Goal: Task Accomplishment & Management: Use online tool/utility

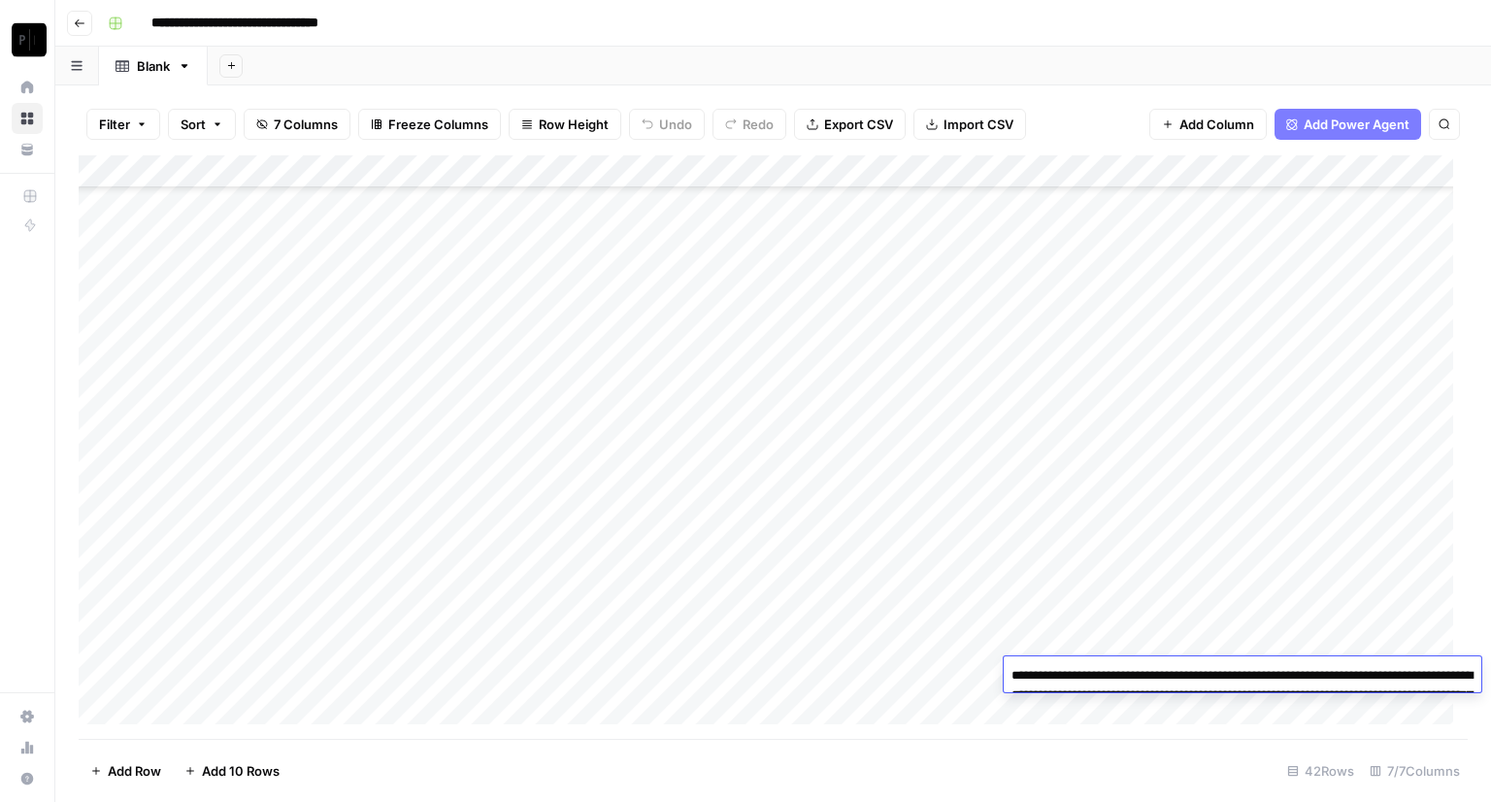
scroll to position [881, 0]
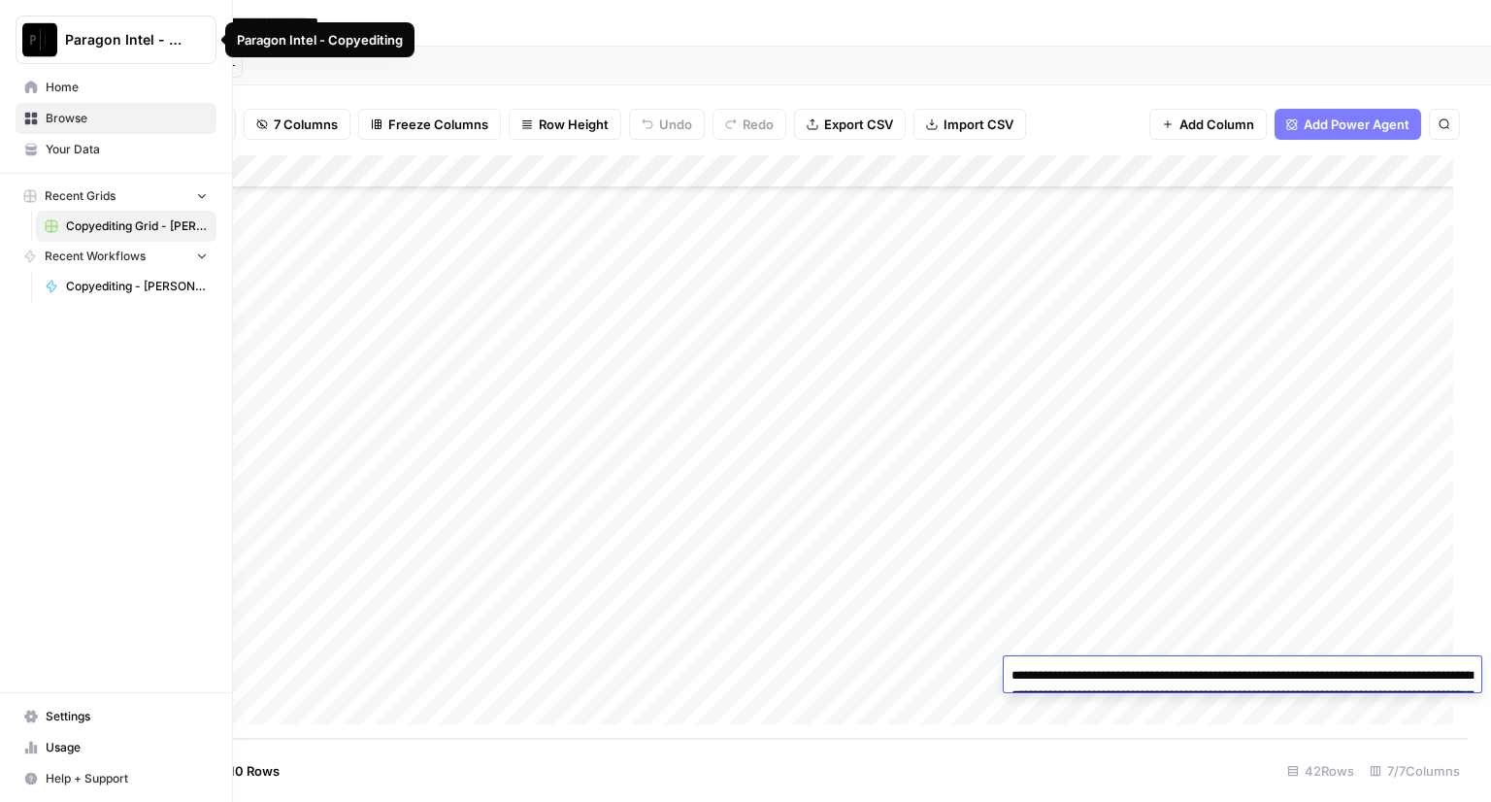
click at [96, 40] on span "Paragon Intel - Copyediting" at bounding box center [123, 39] width 117 height 19
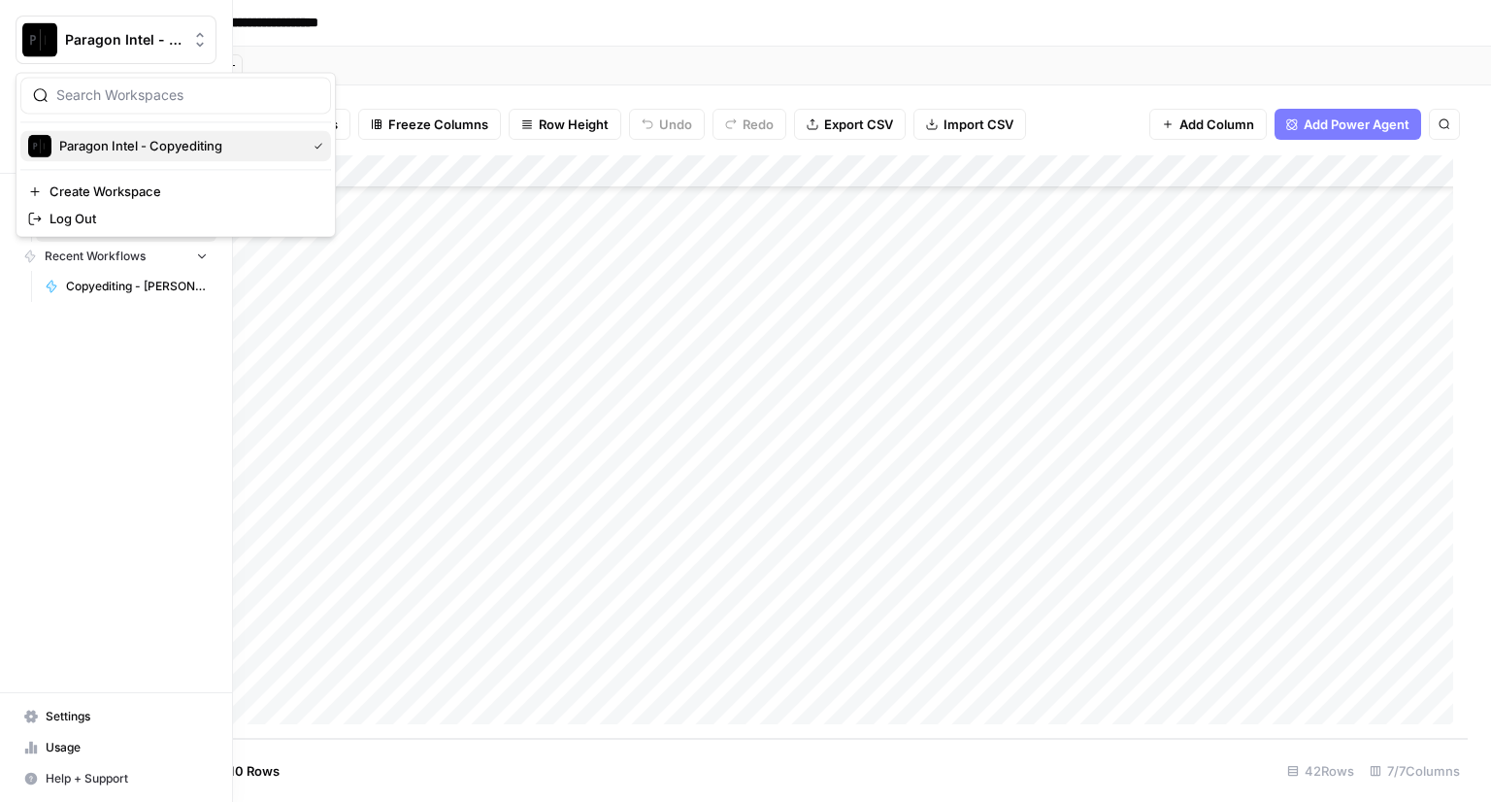
click at [133, 148] on span "Paragon Intel - Copyediting" at bounding box center [178, 145] width 239 height 19
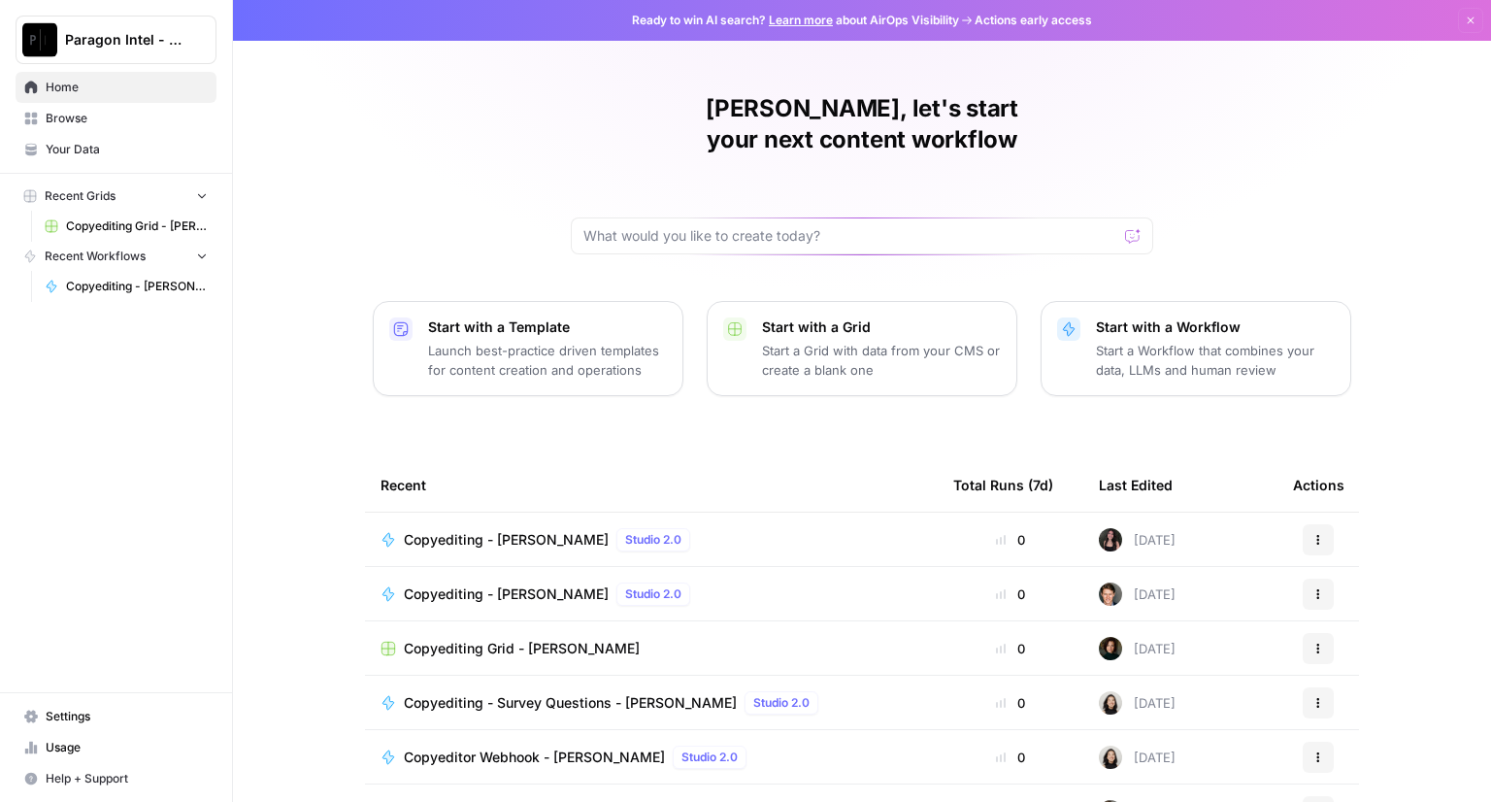
click at [521, 530] on span "Copyediting - [PERSON_NAME]" at bounding box center [506, 539] width 205 height 19
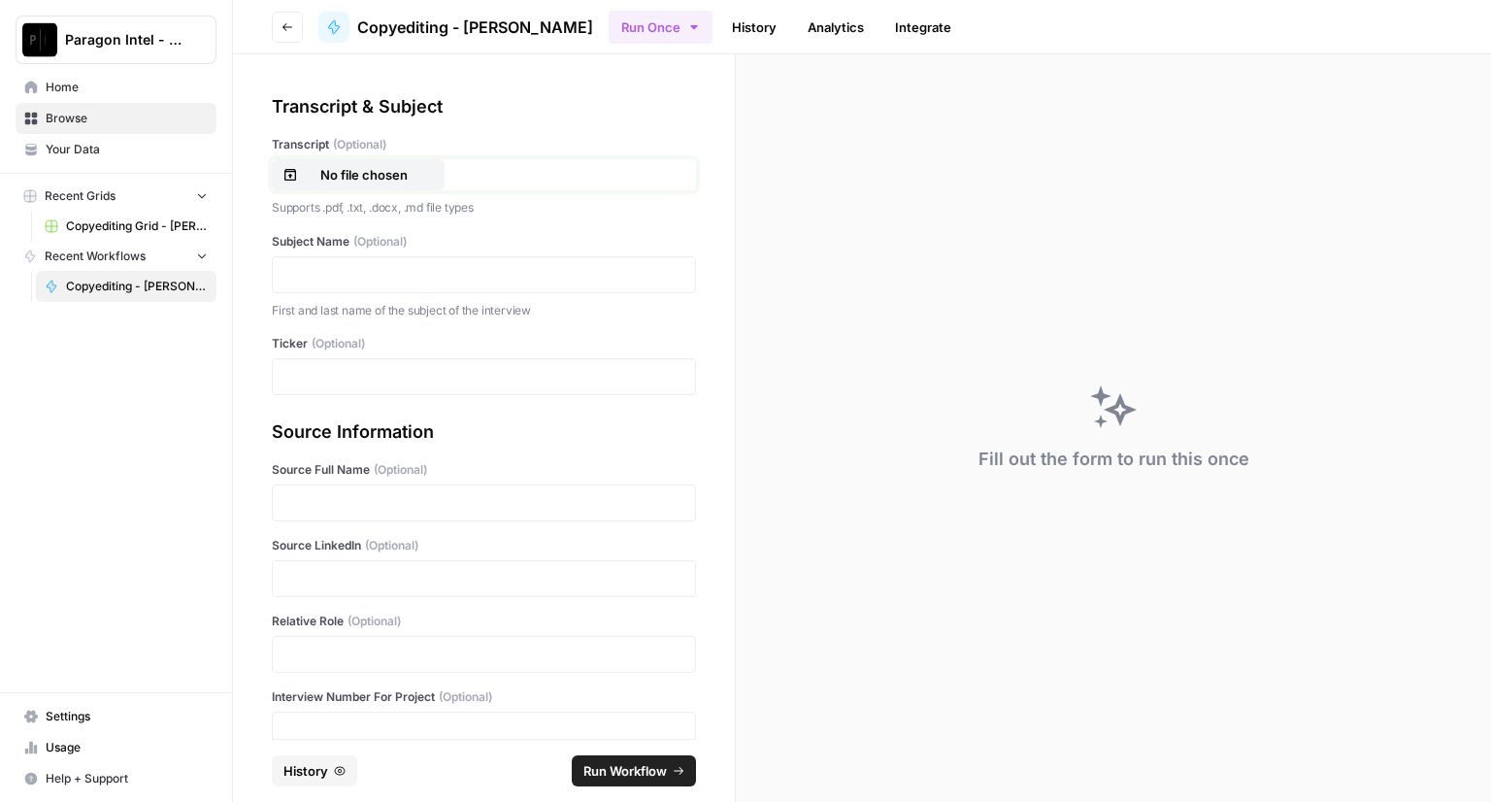
click at [396, 177] on p "No file chosen" at bounding box center [364, 174] width 124 height 19
click at [402, 269] on p at bounding box center [483, 274] width 399 height 19
click at [379, 367] on p at bounding box center [483, 376] width 399 height 19
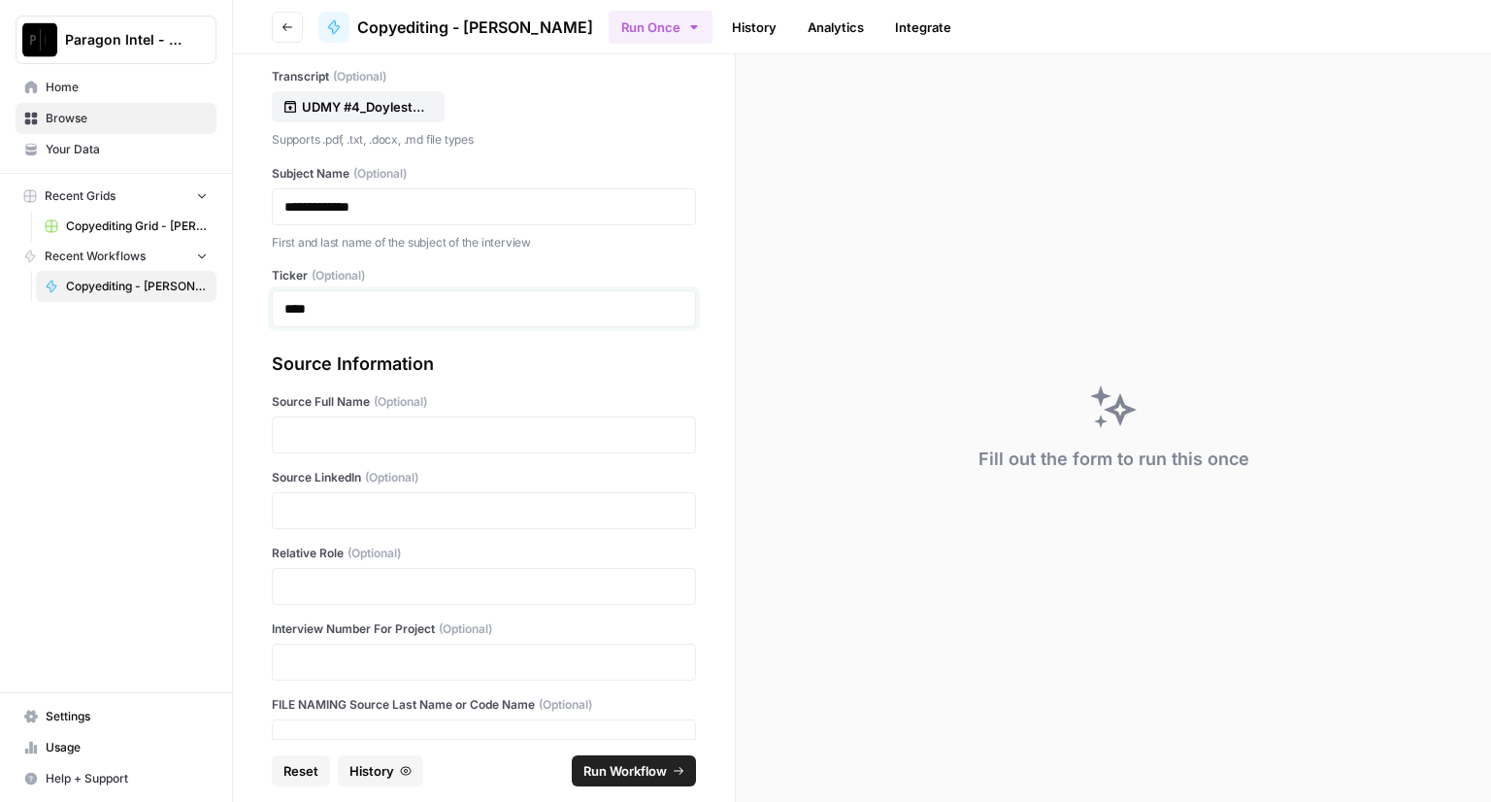
scroll to position [97, 0]
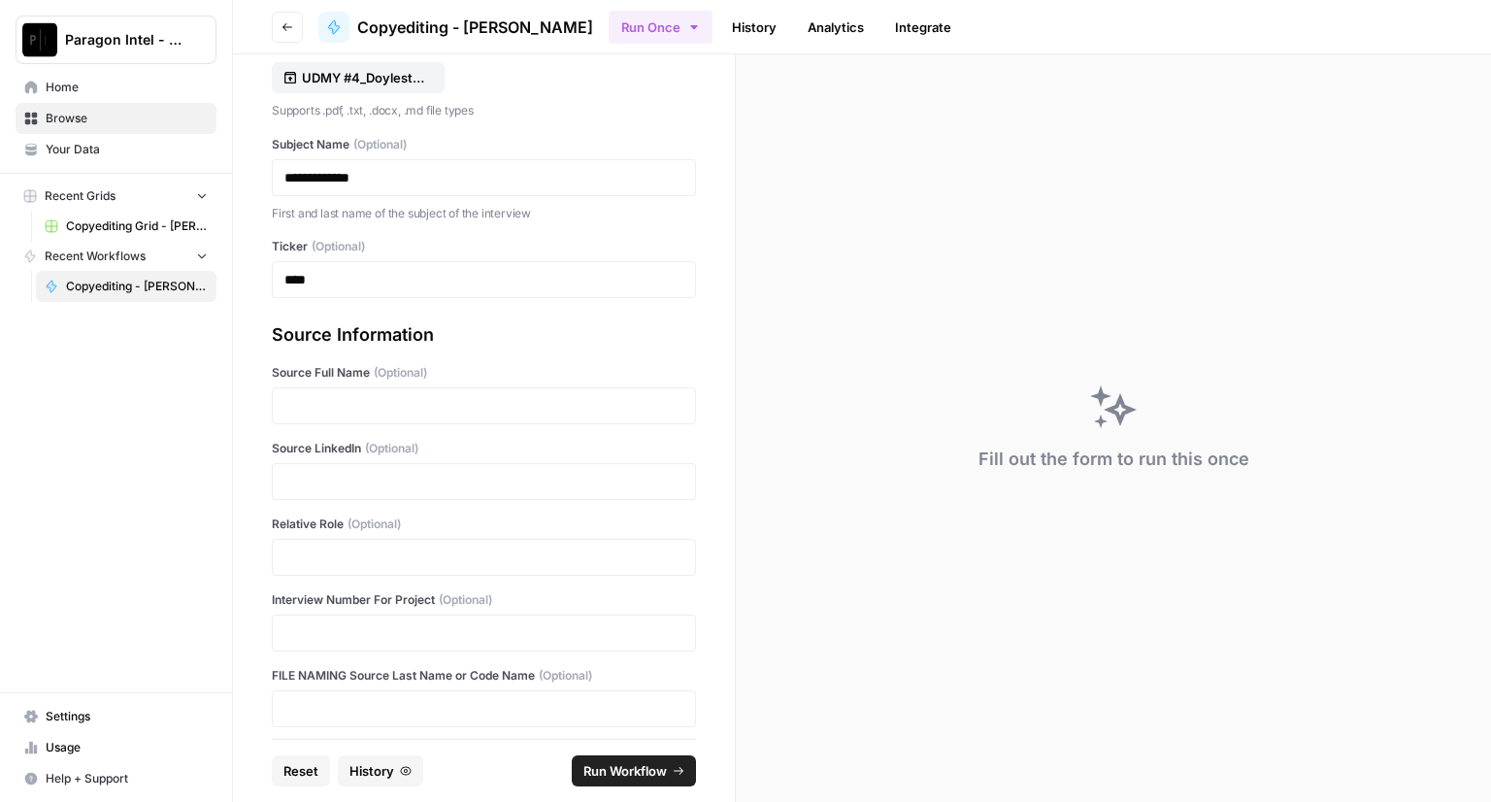
click at [380, 393] on div at bounding box center [484, 405] width 424 height 37
click at [377, 397] on p at bounding box center [483, 405] width 399 height 19
click at [347, 482] on p at bounding box center [483, 481] width 399 height 19
click at [319, 556] on p at bounding box center [483, 556] width 399 height 19
click at [360, 542] on div at bounding box center [484, 557] width 424 height 37
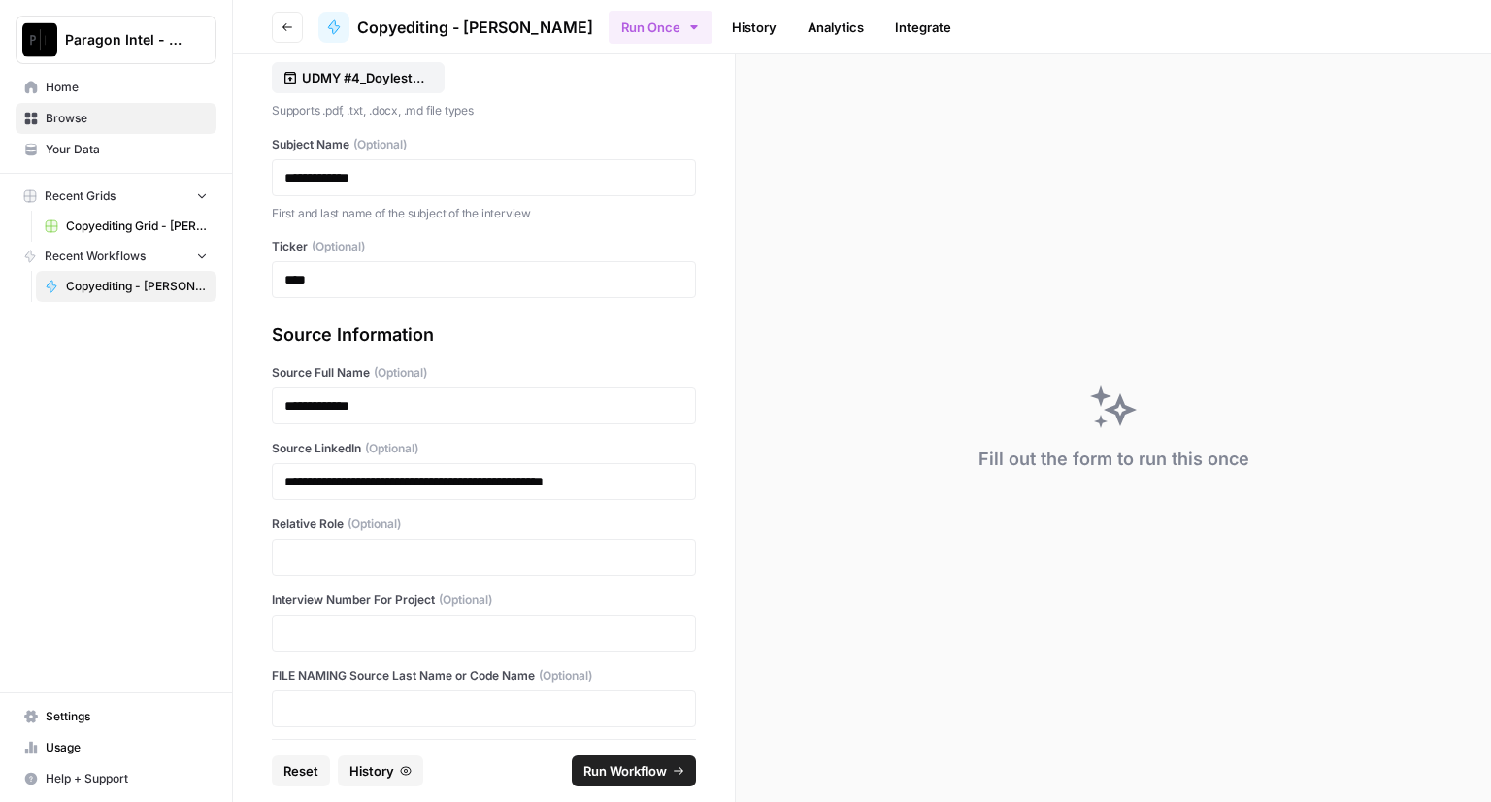
scroll to position [106, 0]
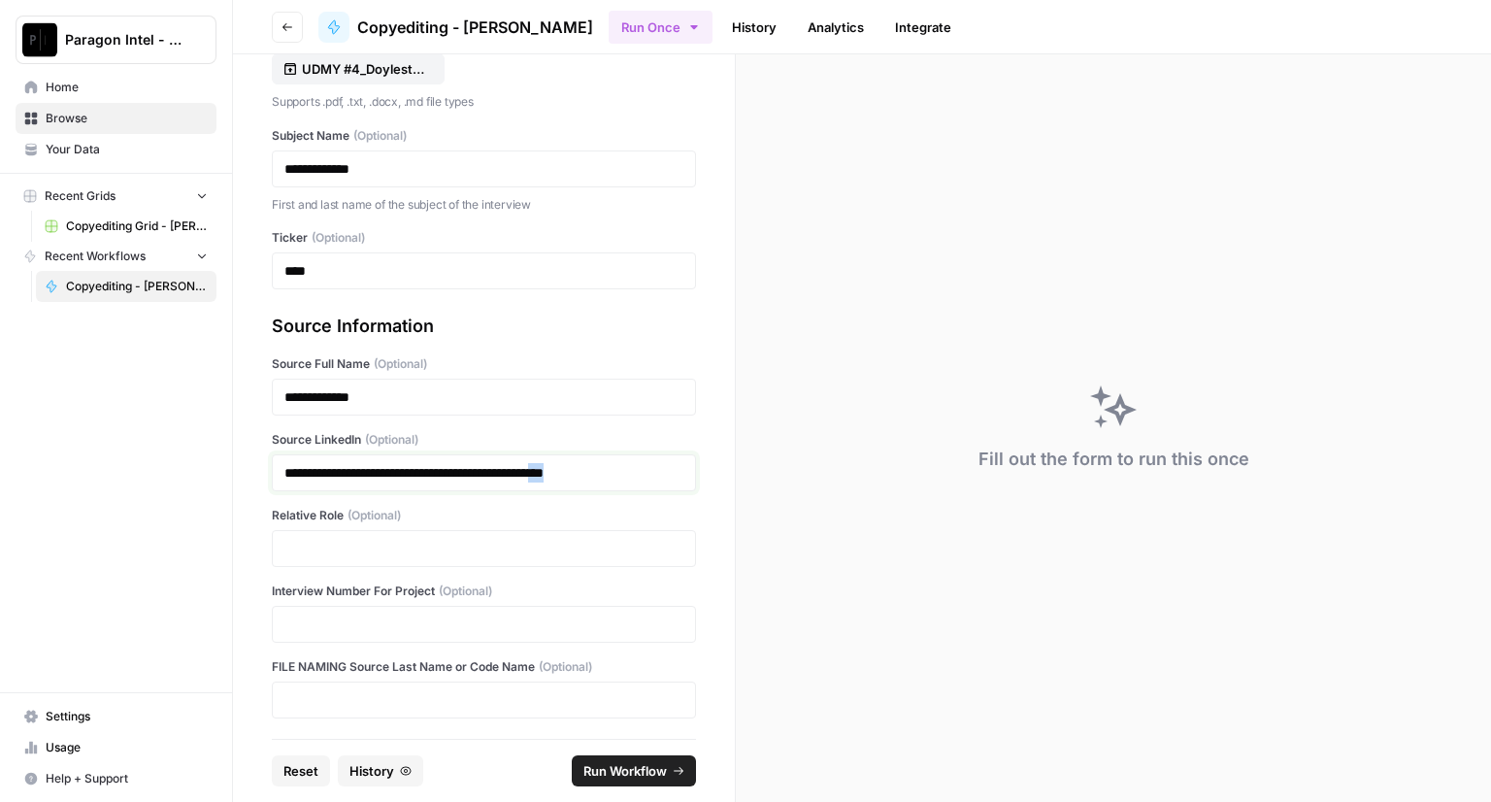
drag, startPoint x: 641, startPoint y: 474, endPoint x: 718, endPoint y: 471, distance: 77.7
click at [718, 471] on div "**********" at bounding box center [484, 396] width 502 height 684
click at [443, 552] on p at bounding box center [483, 548] width 399 height 19
click at [345, 626] on p at bounding box center [483, 623] width 399 height 19
click at [602, 766] on span "Run Workflow" at bounding box center [624, 770] width 83 height 19
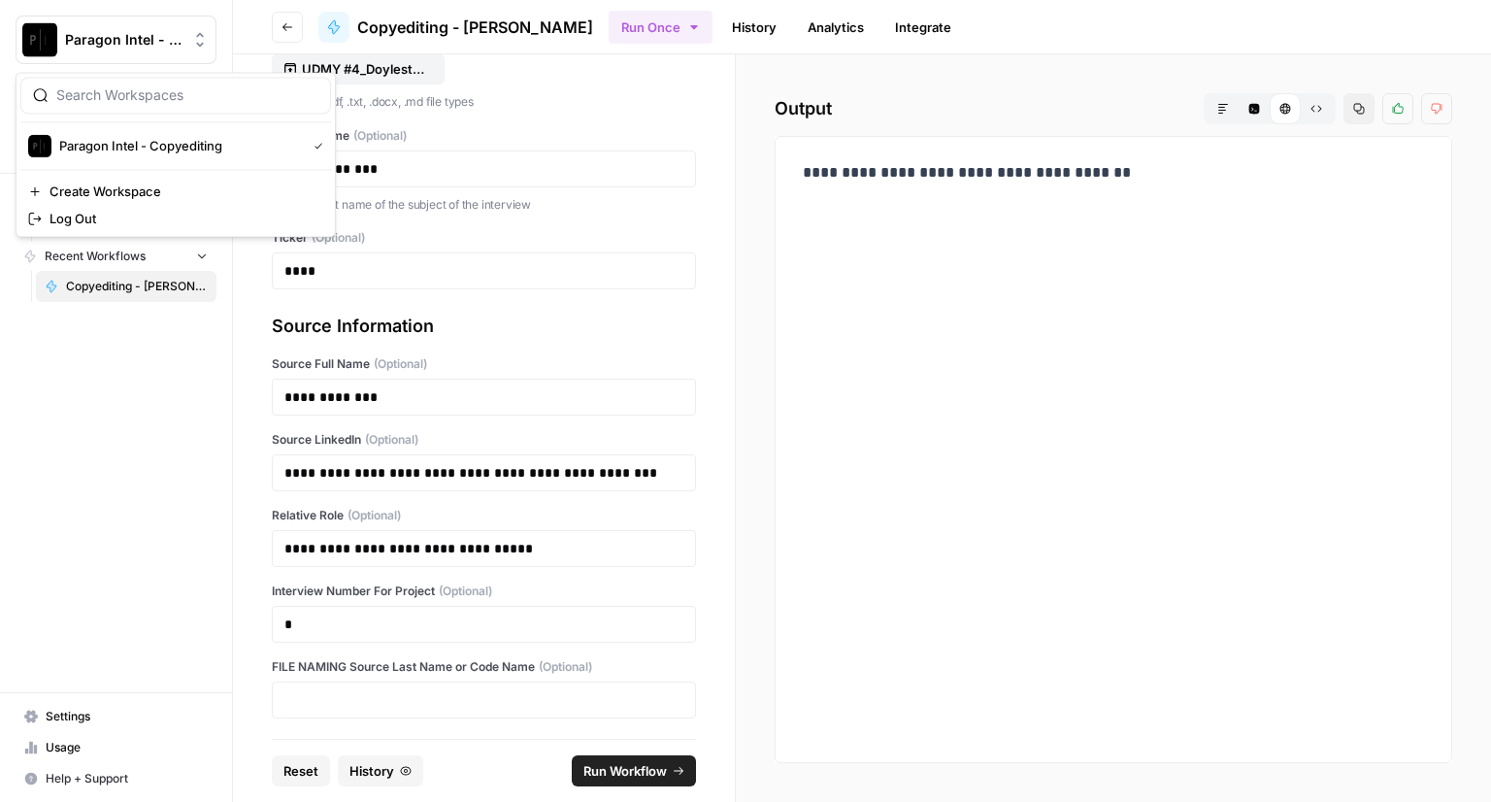
click at [101, 40] on span "Paragon Intel - Copyediting" at bounding box center [123, 39] width 117 height 19
click at [97, 138] on span "Paragon Intel - Copyediting" at bounding box center [178, 145] width 239 height 19
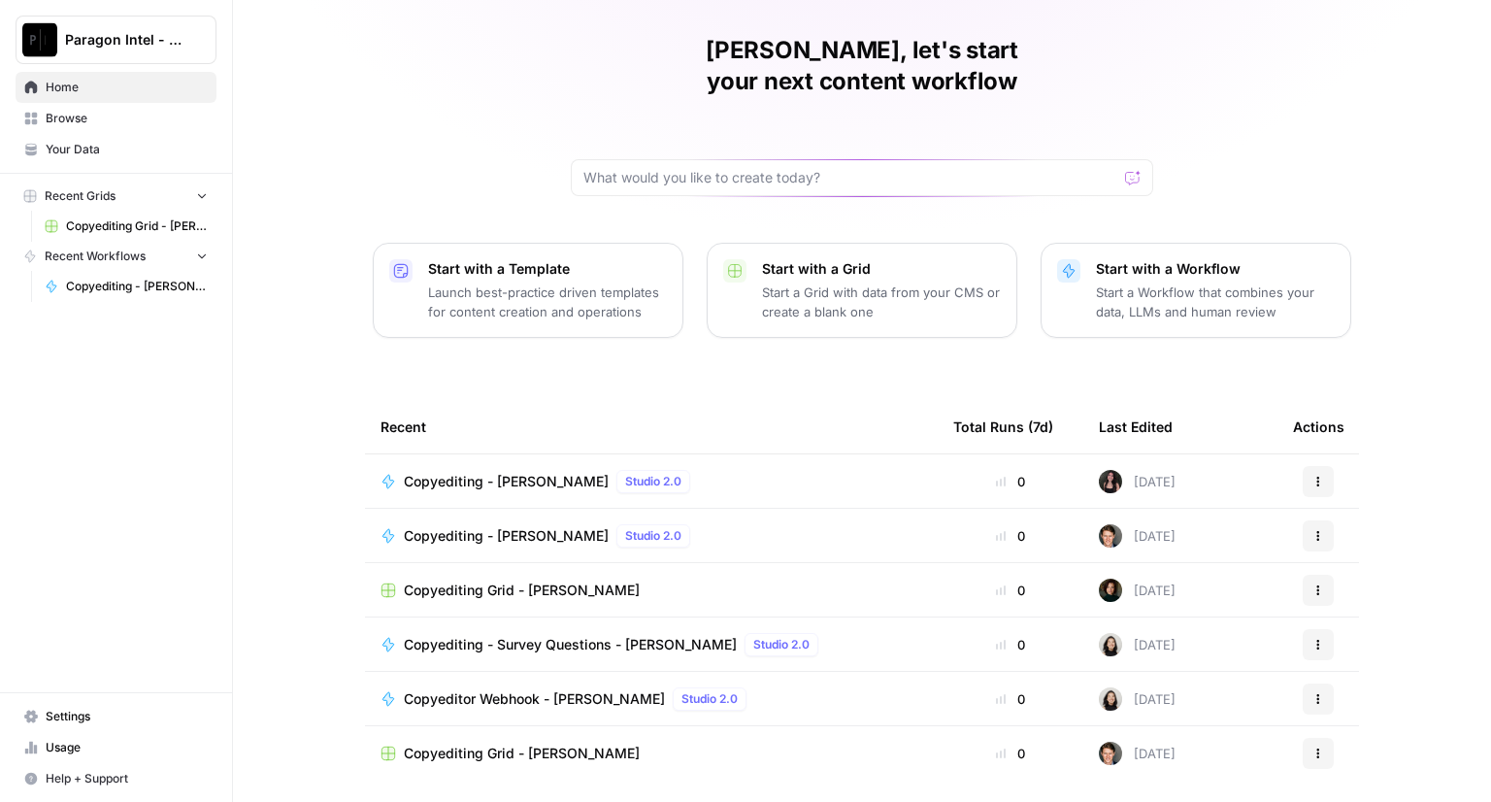
scroll to position [90, 0]
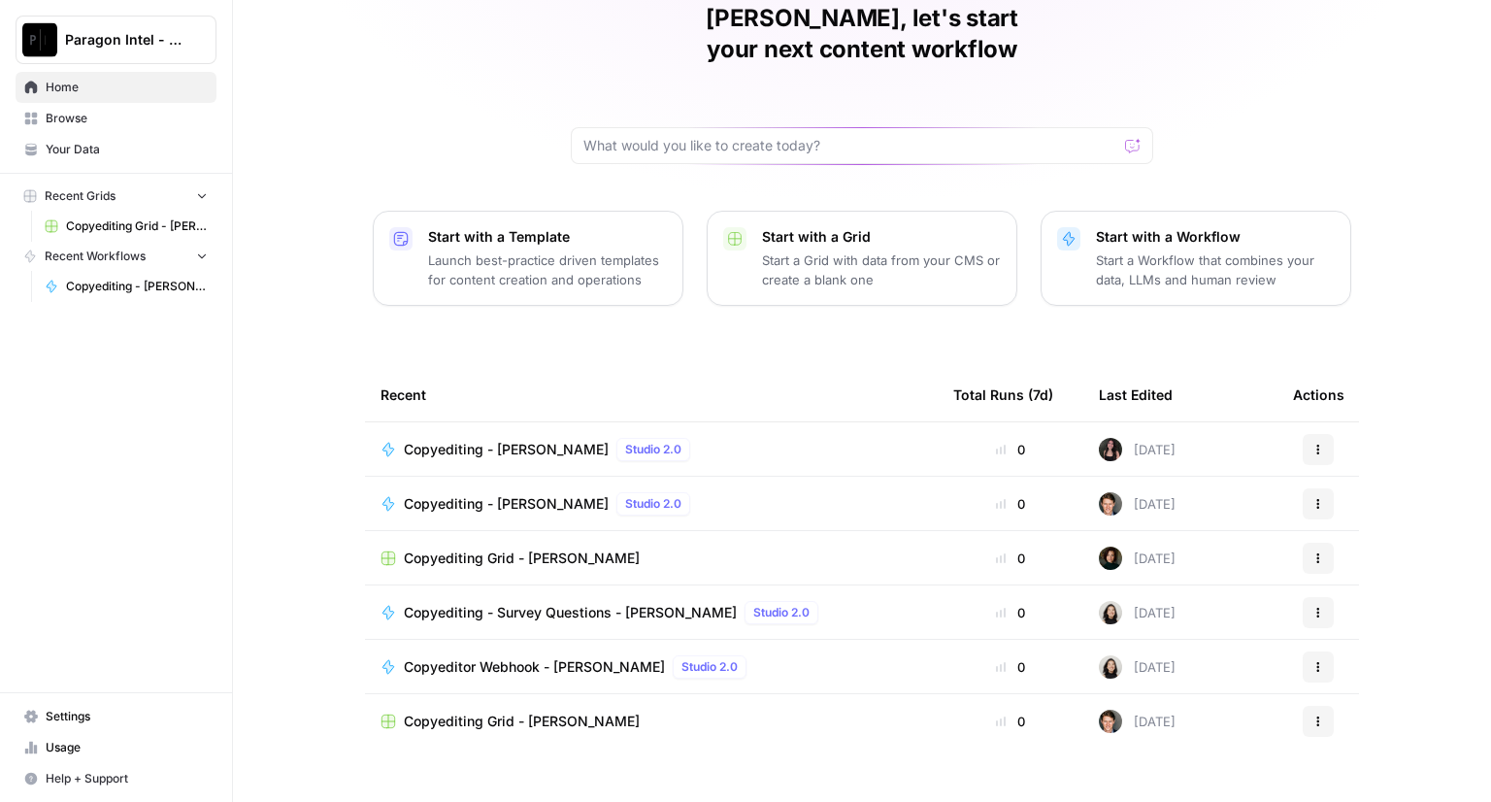
click at [431, 711] on span "Copyediting Grid - [PERSON_NAME]" at bounding box center [522, 720] width 236 height 19
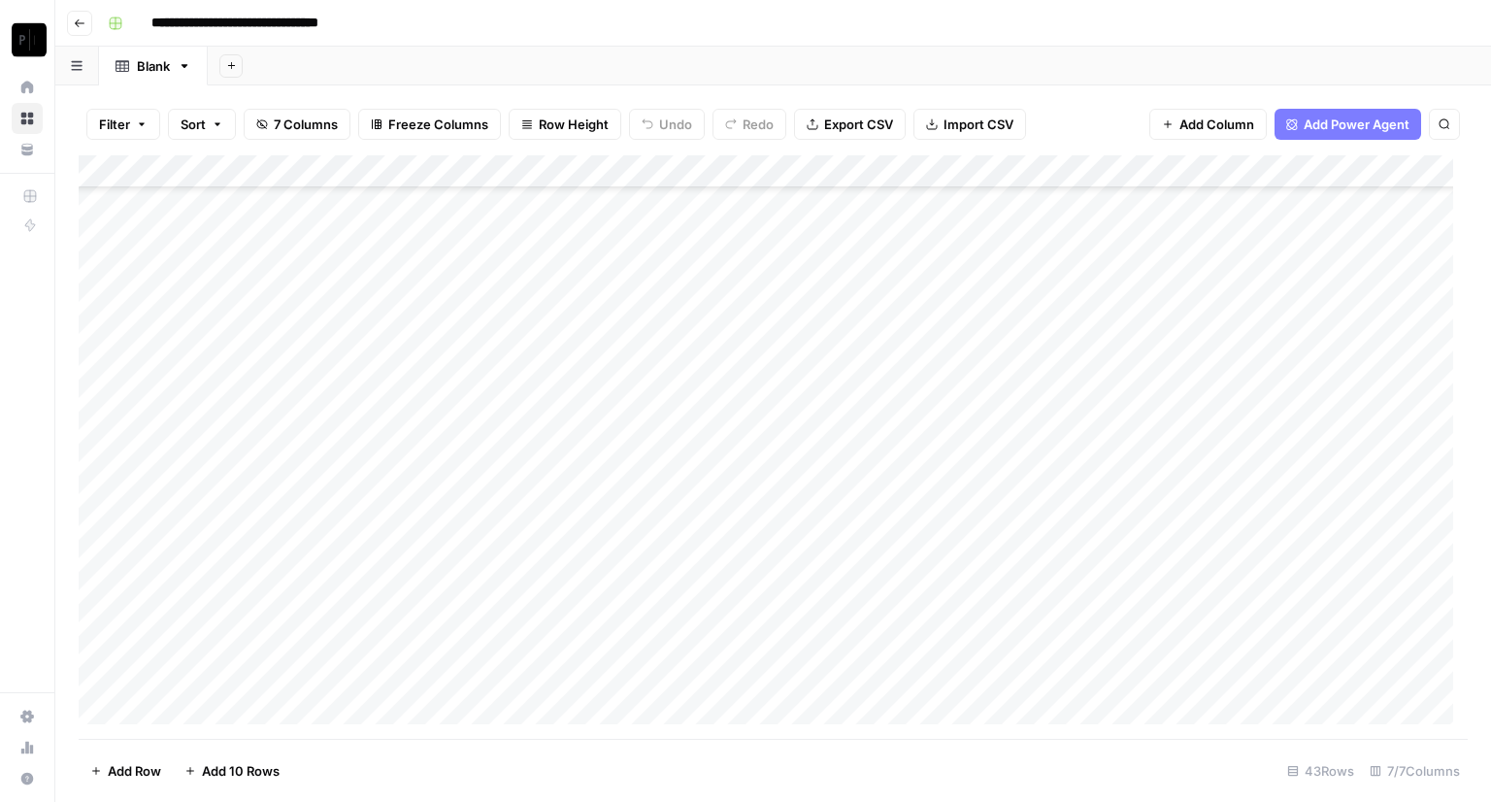
scroll to position [914, 0]
click at [1111, 680] on div "Add Column" at bounding box center [773, 446] width 1389 height 583
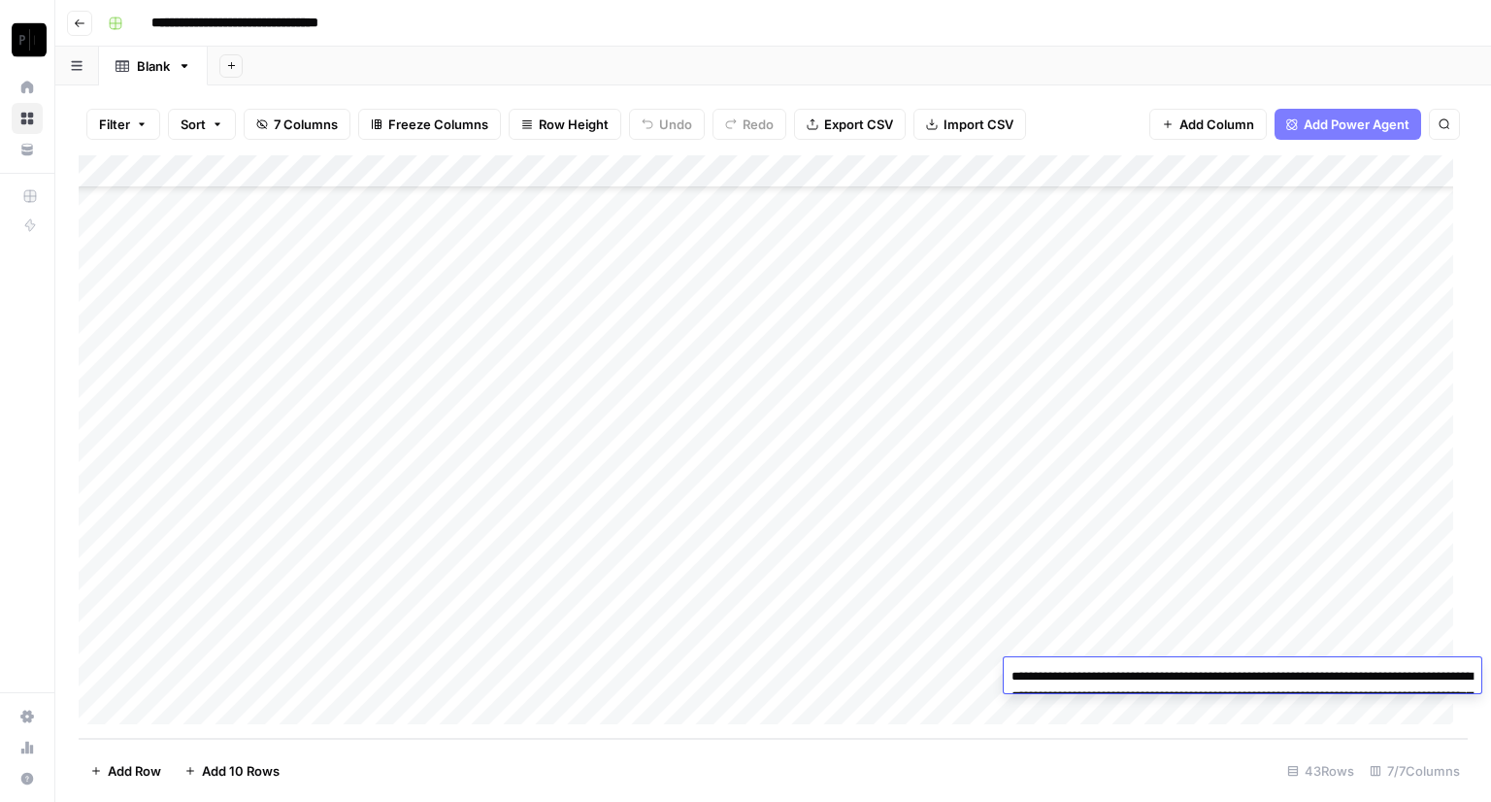
click at [1088, 687] on textarea "**********" at bounding box center [1241, 705] width 477 height 85
click at [1089, 687] on textarea "**********" at bounding box center [1241, 705] width 477 height 85
